Goal: Connect with others: Participate in discussion

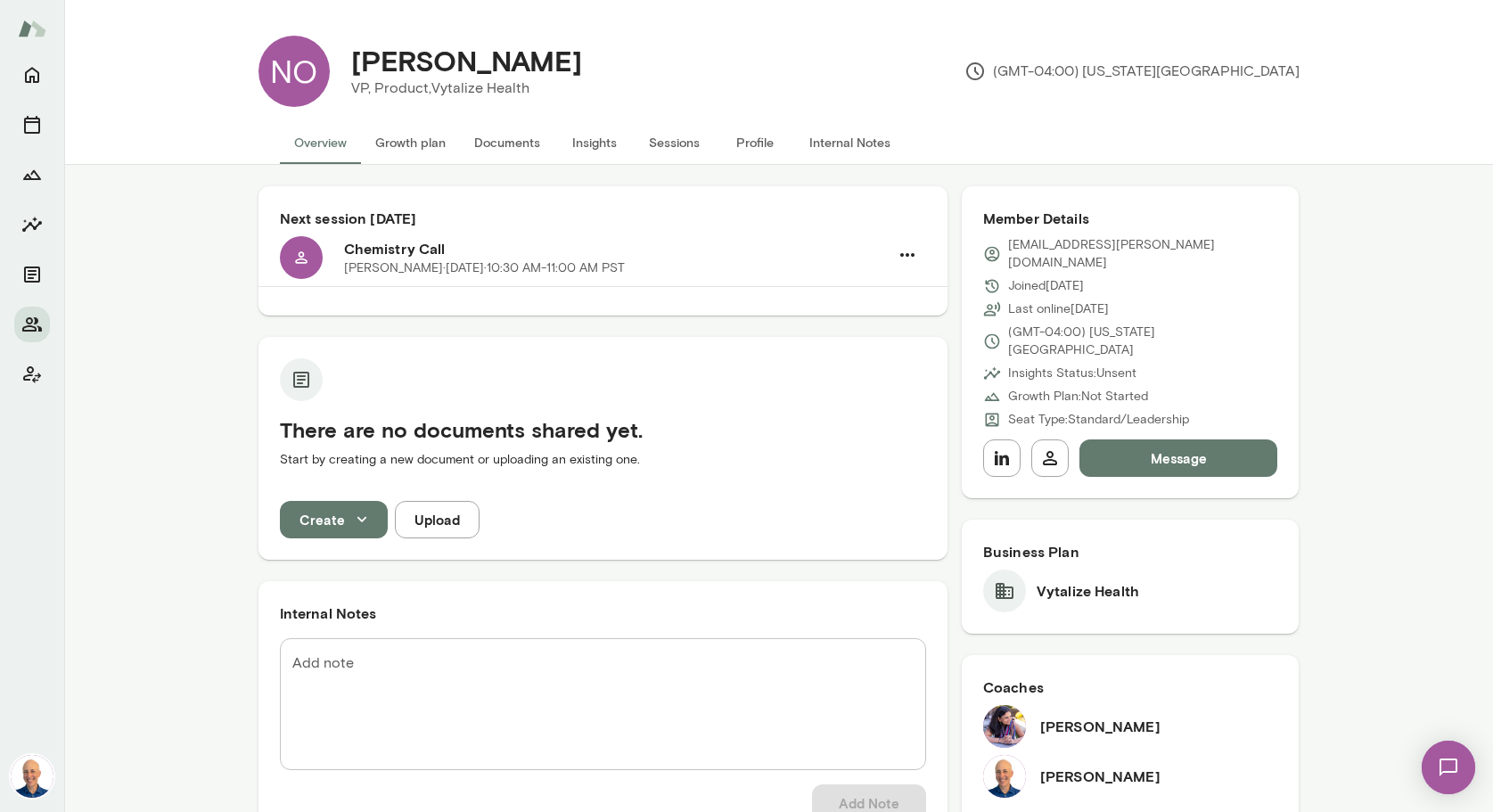
scroll to position [507, 0]
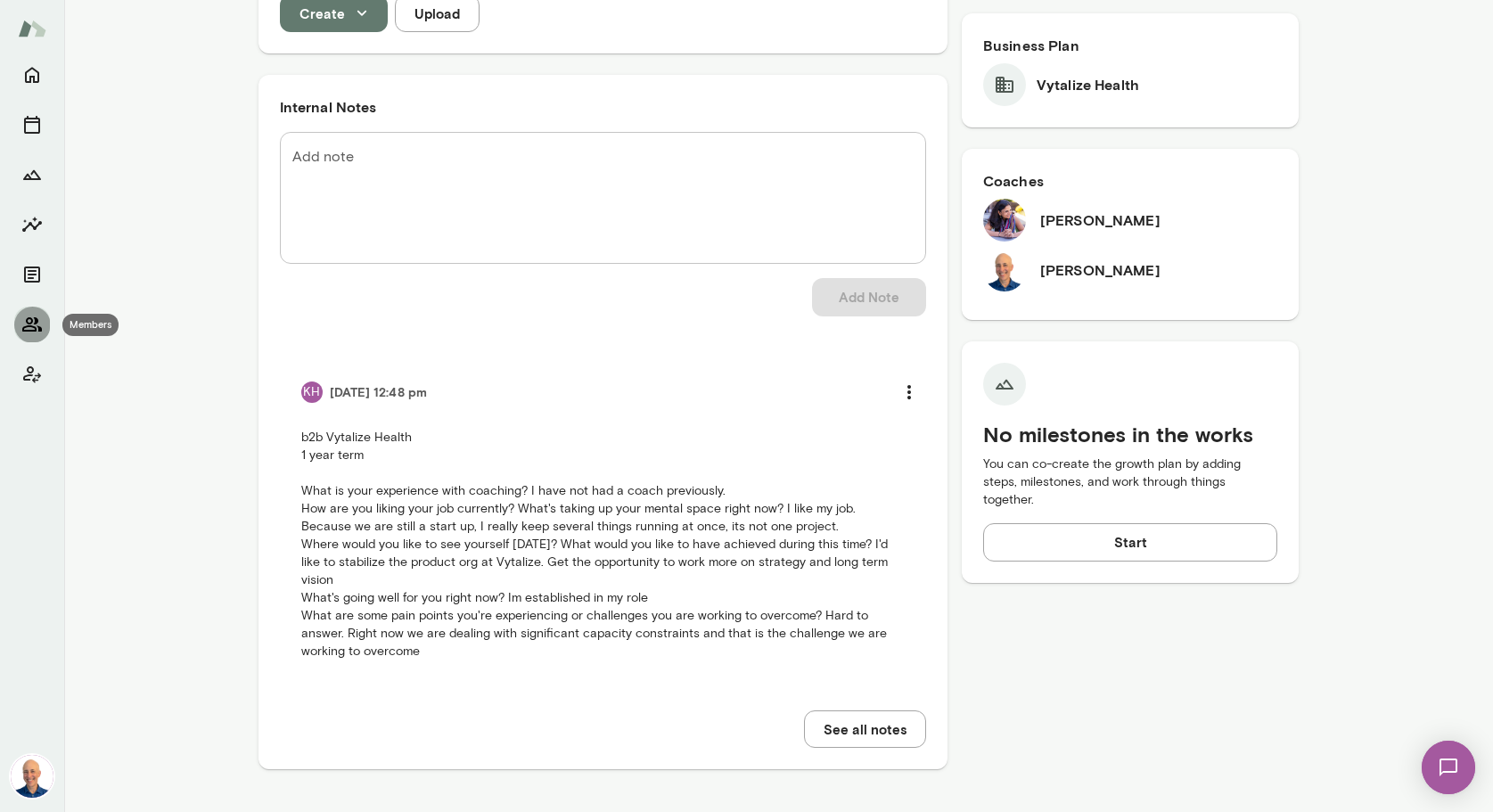
click at [28, 322] on icon "Members" at bounding box center [31, 324] width 21 height 21
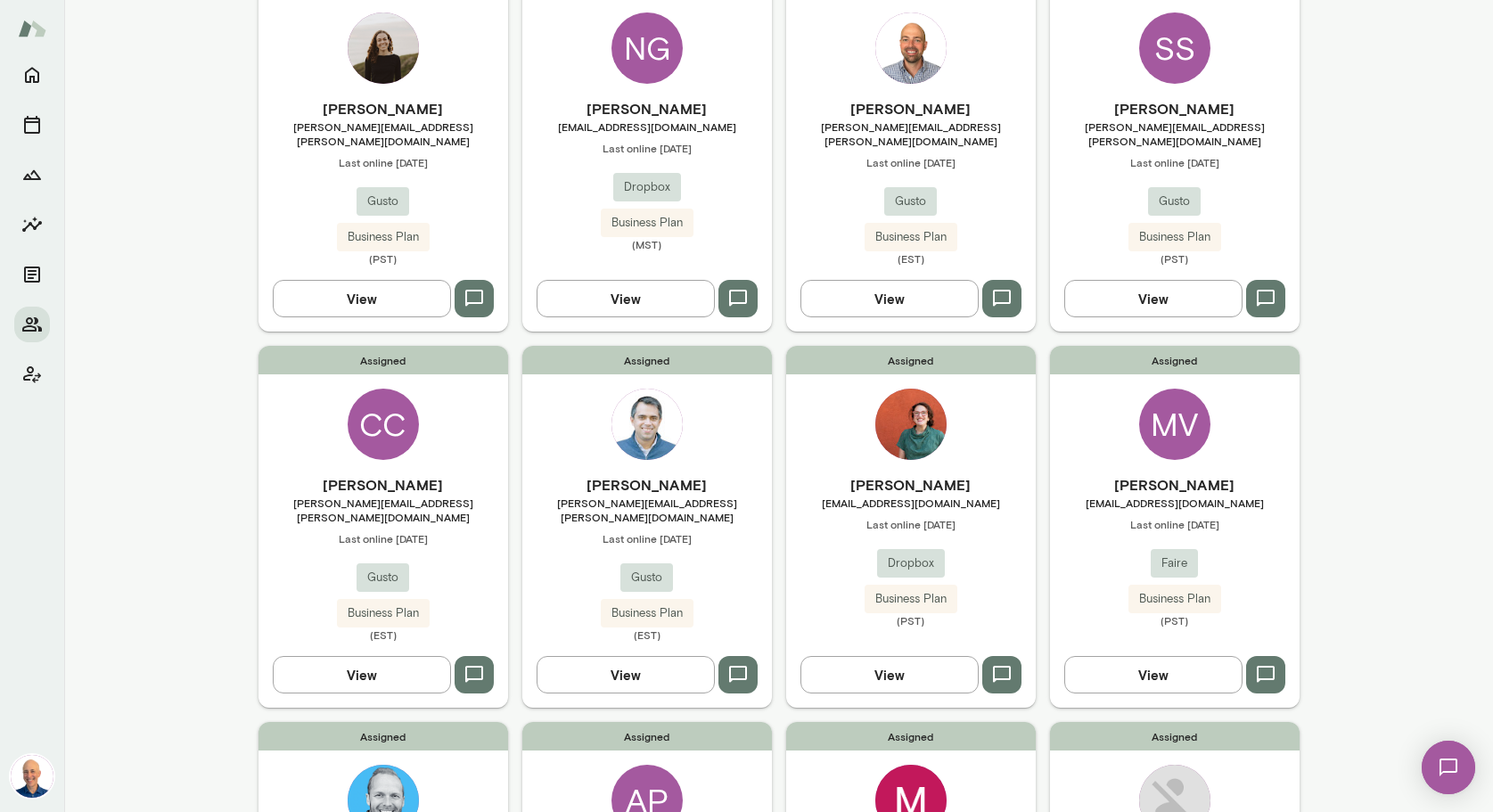
scroll to position [1233, 0]
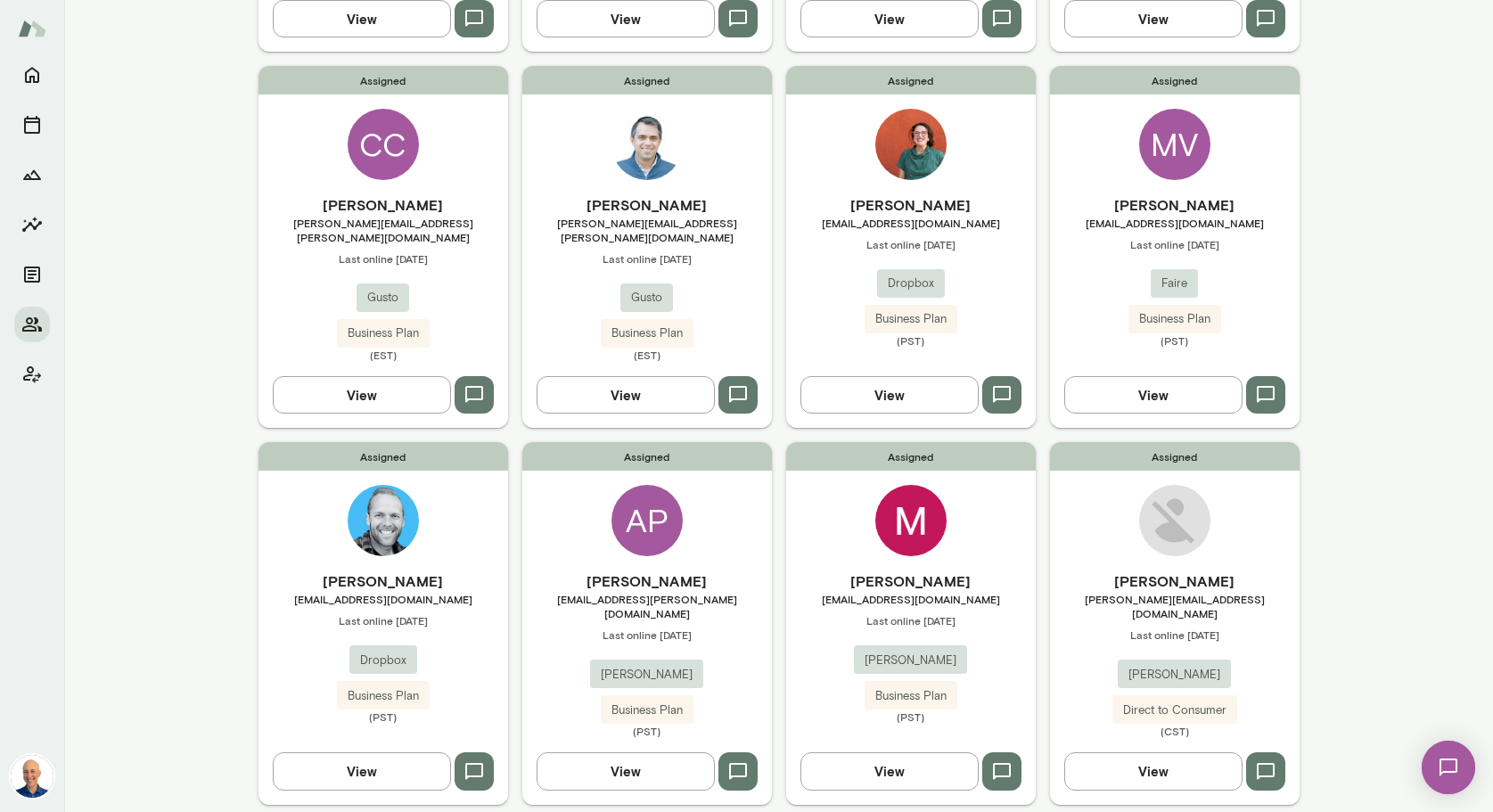
click at [1097, 479] on div "Assigned [PERSON_NAME] [PERSON_NAME][EMAIL_ADDRESS][DOMAIN_NAME] Last online [D…" at bounding box center [1175, 622] width 250 height 362
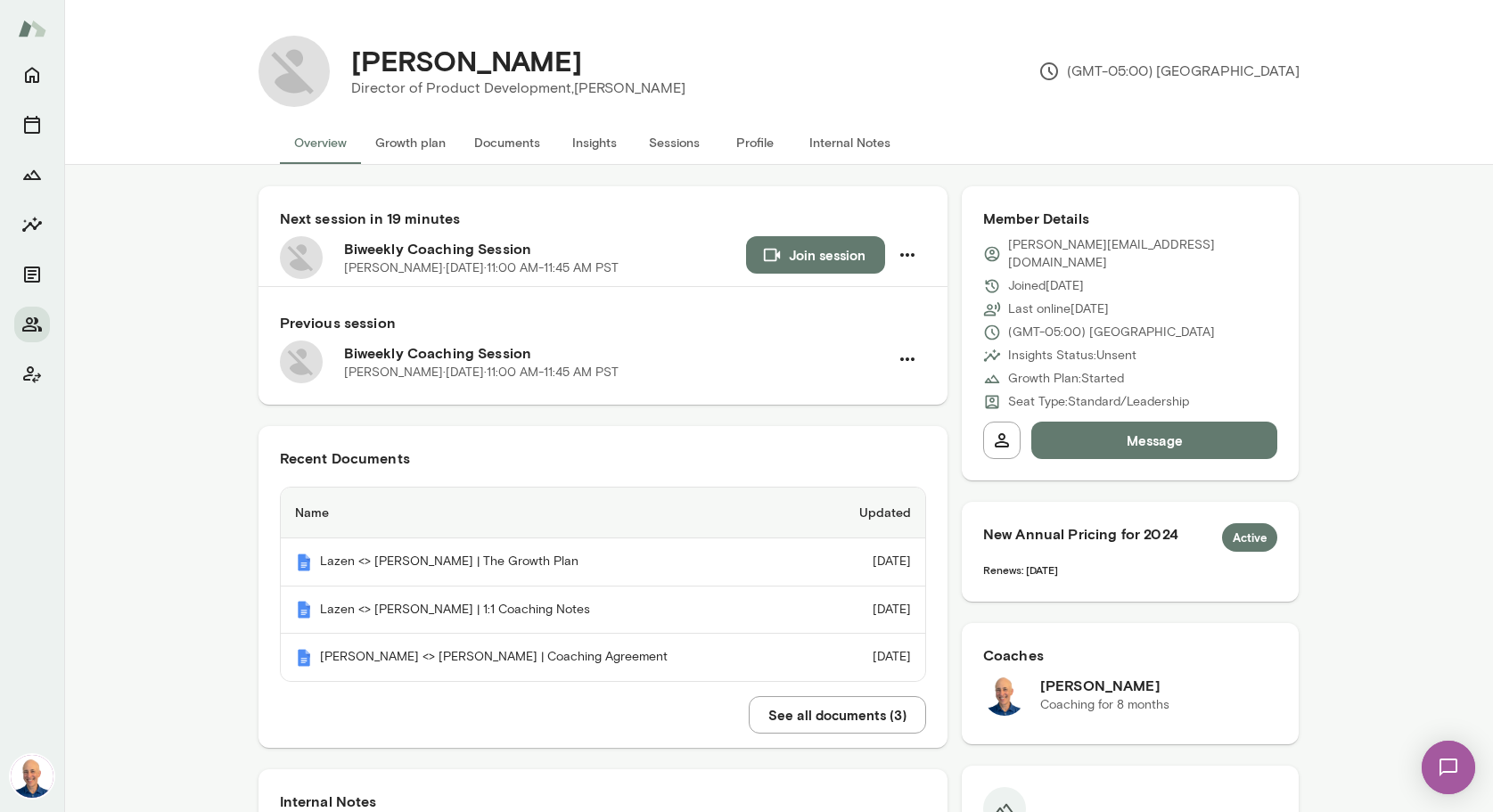
click at [829, 255] on button "Join session" at bounding box center [816, 254] width 139 height 37
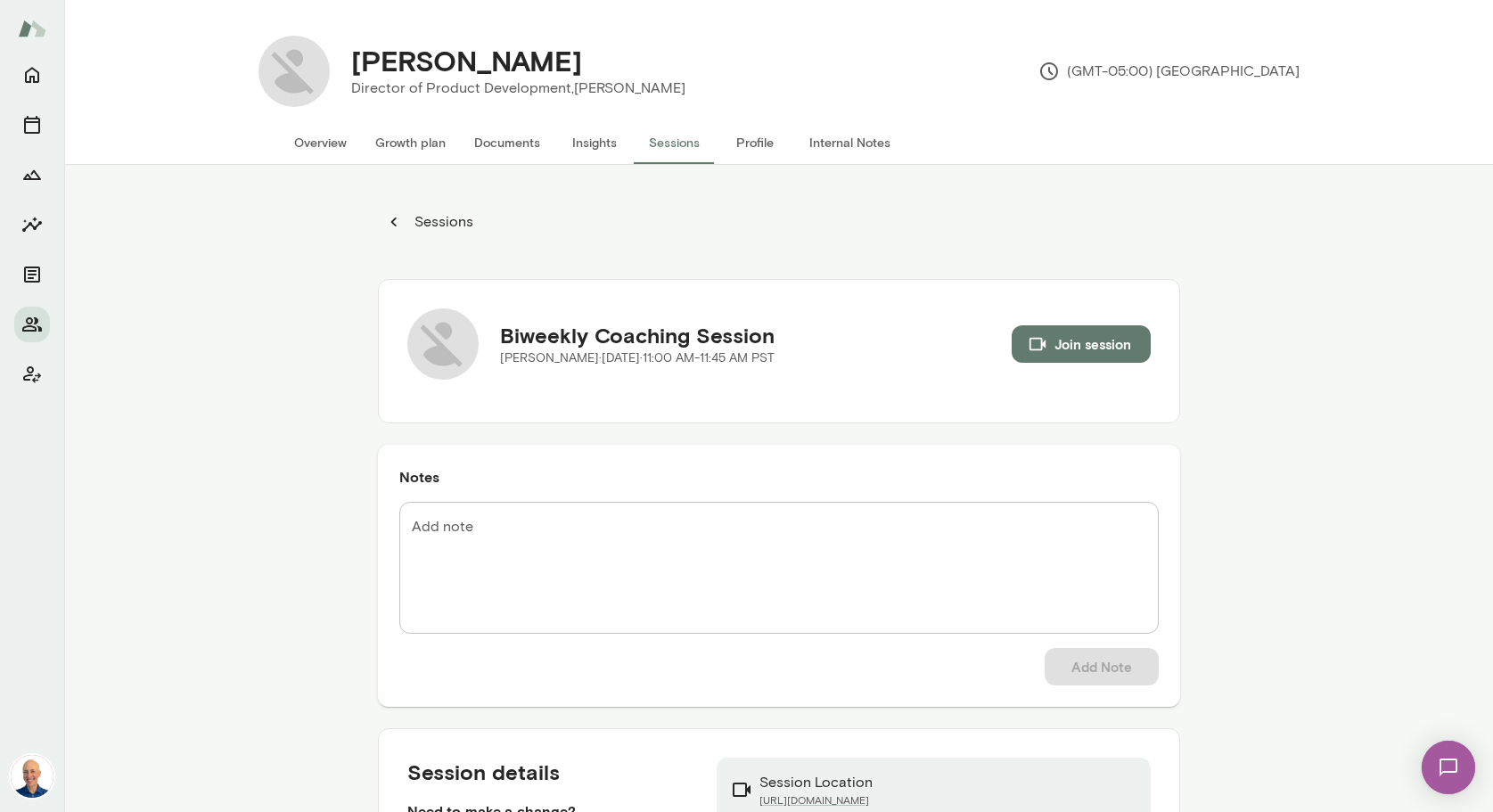
click at [332, 142] on button "Overview" at bounding box center [320, 142] width 81 height 43
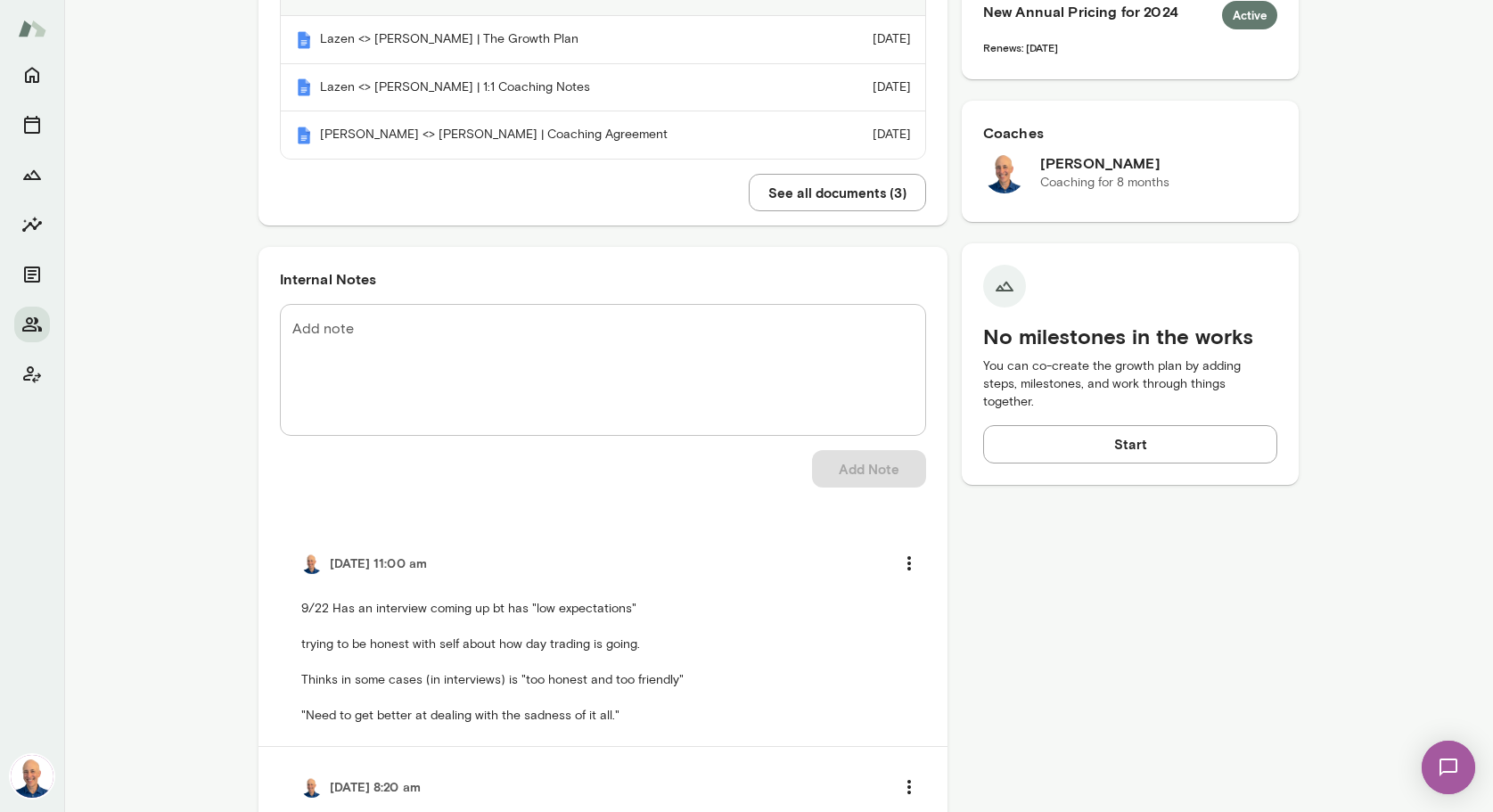
scroll to position [524, 0]
